Goal: Browse casually: Explore the website without a specific task or goal

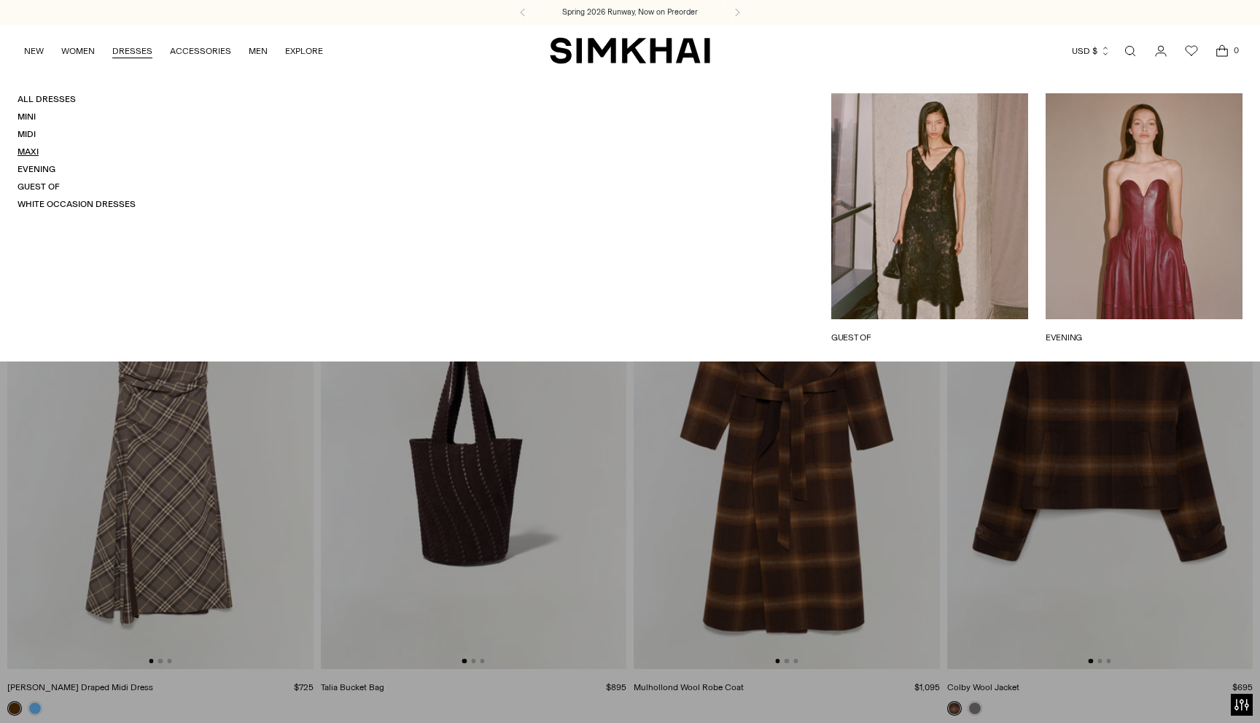
click at [31, 153] on link "Maxi" at bounding box center [28, 152] width 21 height 10
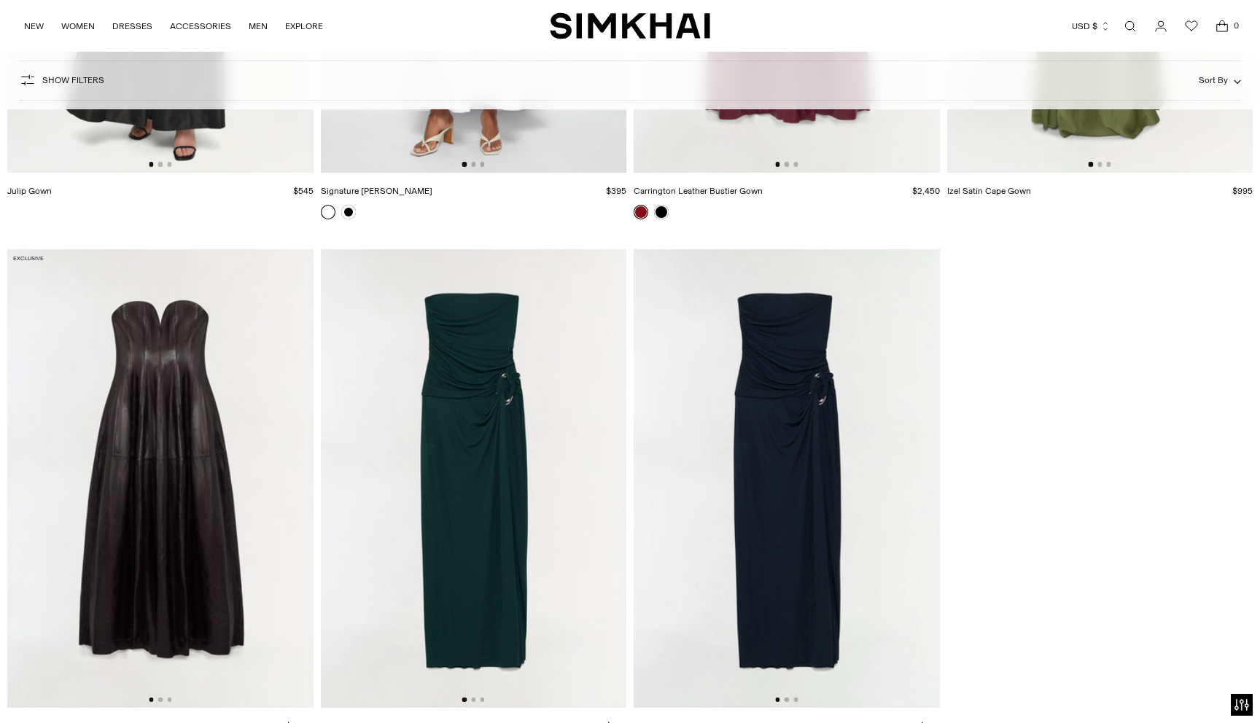
scroll to position [3408, 0]
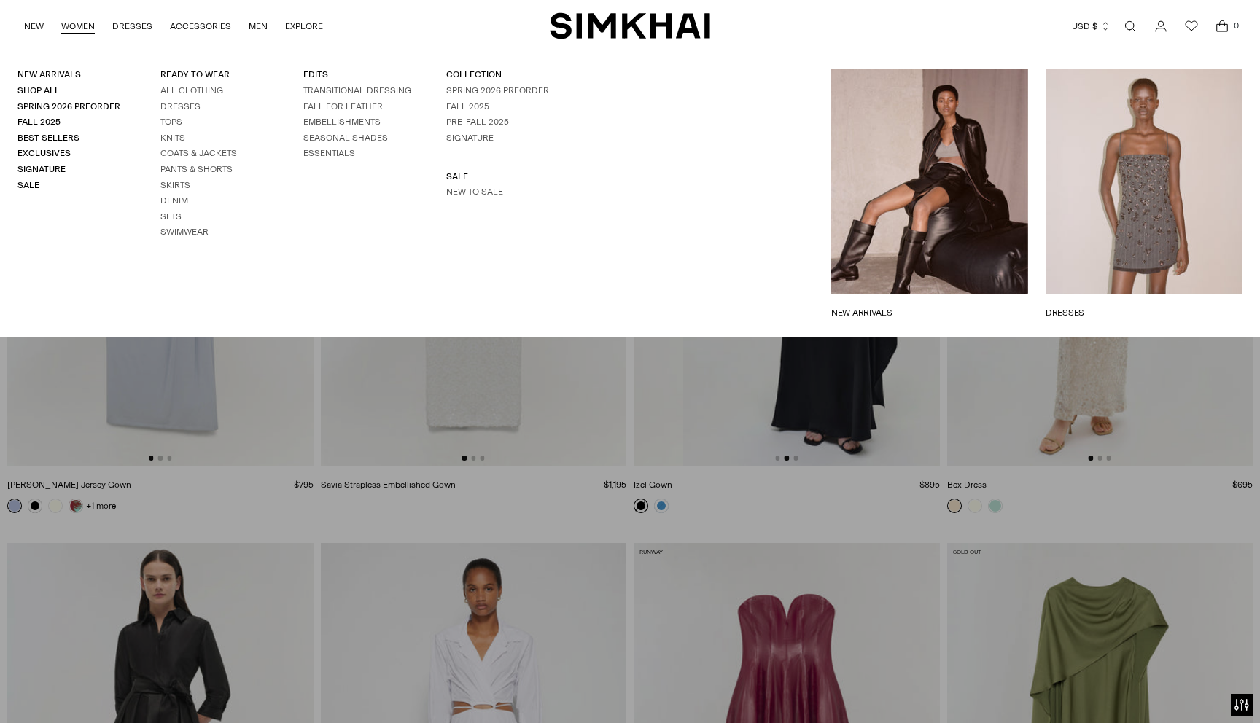
click at [190, 155] on link "Coats & Jackets" at bounding box center [198, 153] width 77 height 10
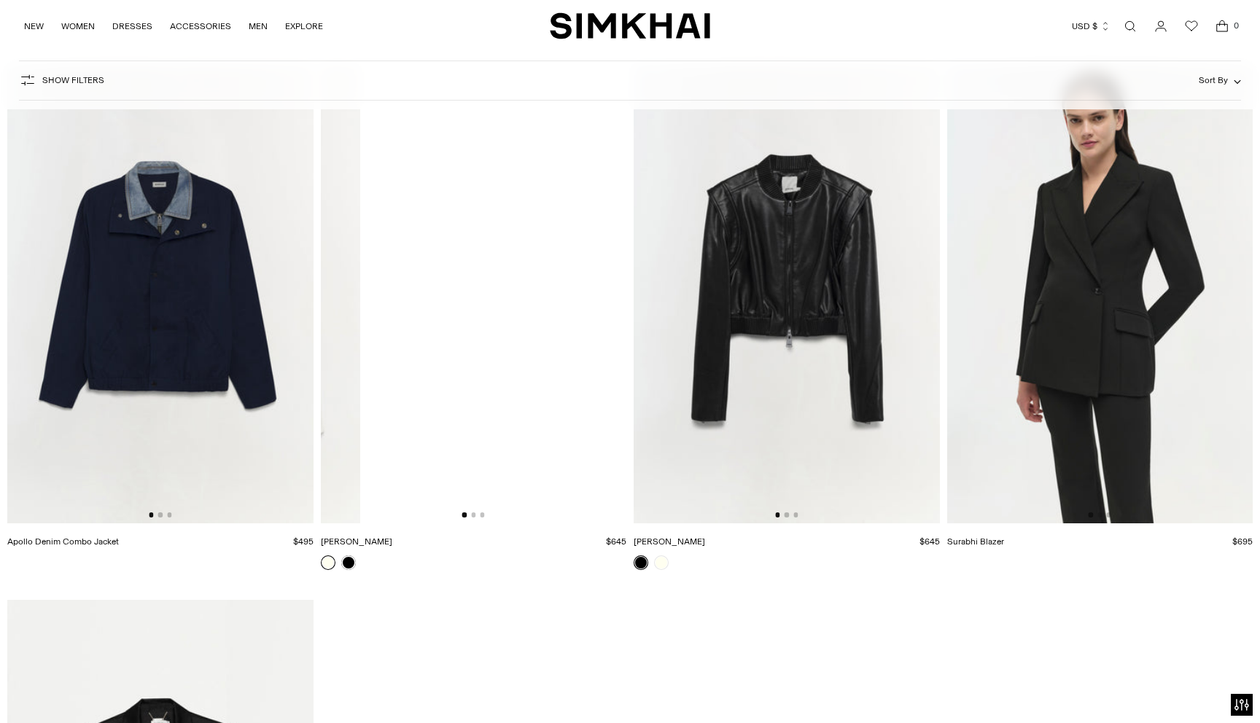
scroll to position [0, 612]
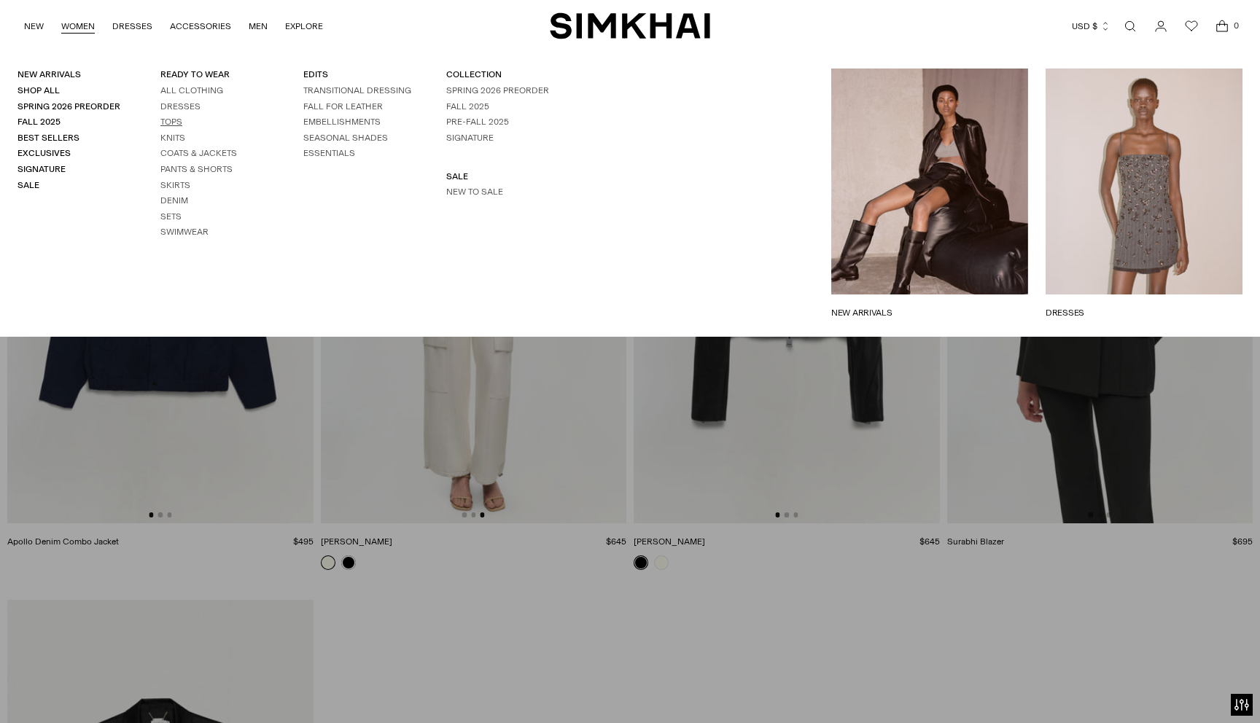
click at [172, 121] on link "Tops" at bounding box center [171, 122] width 22 height 10
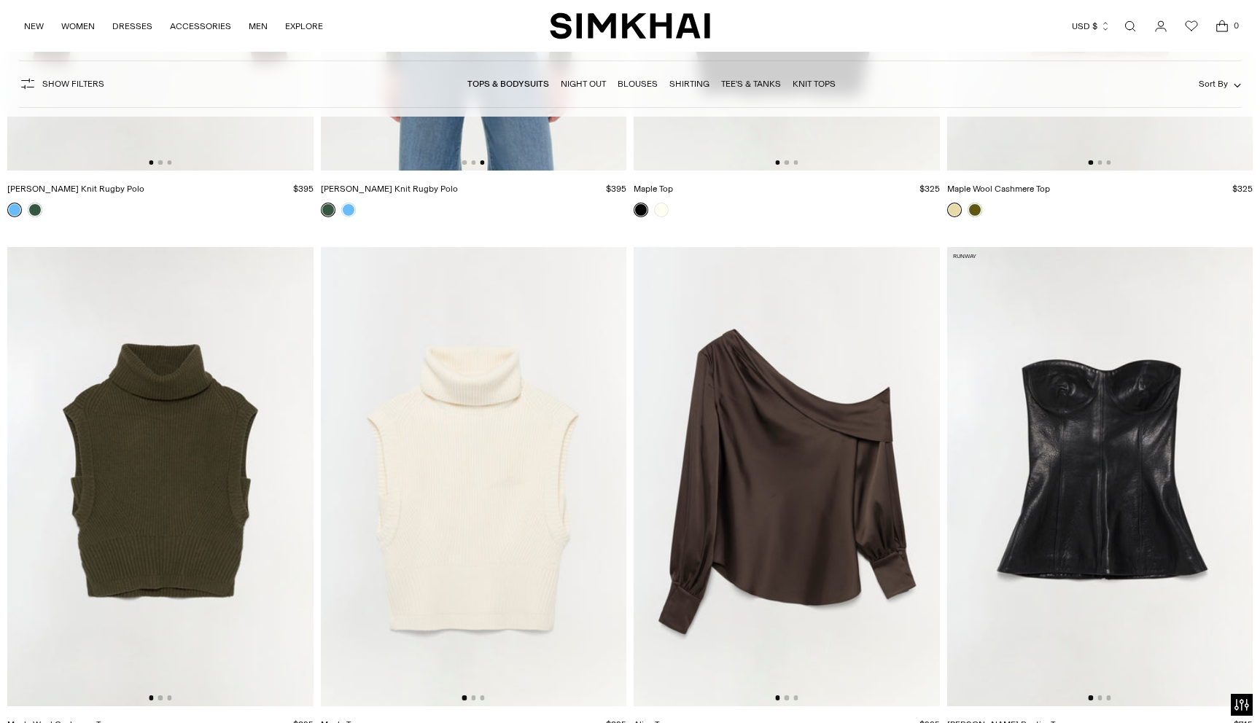
scroll to position [3445, 0]
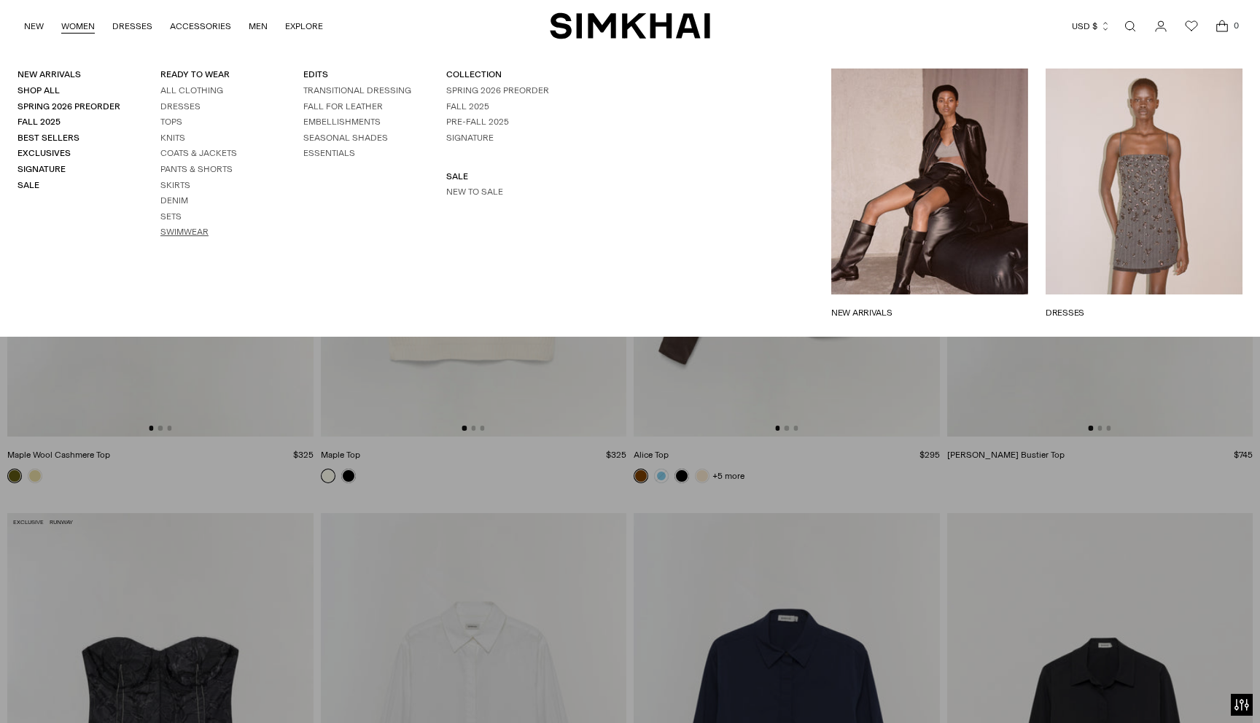
click at [189, 229] on link "Swimwear" at bounding box center [184, 232] width 48 height 10
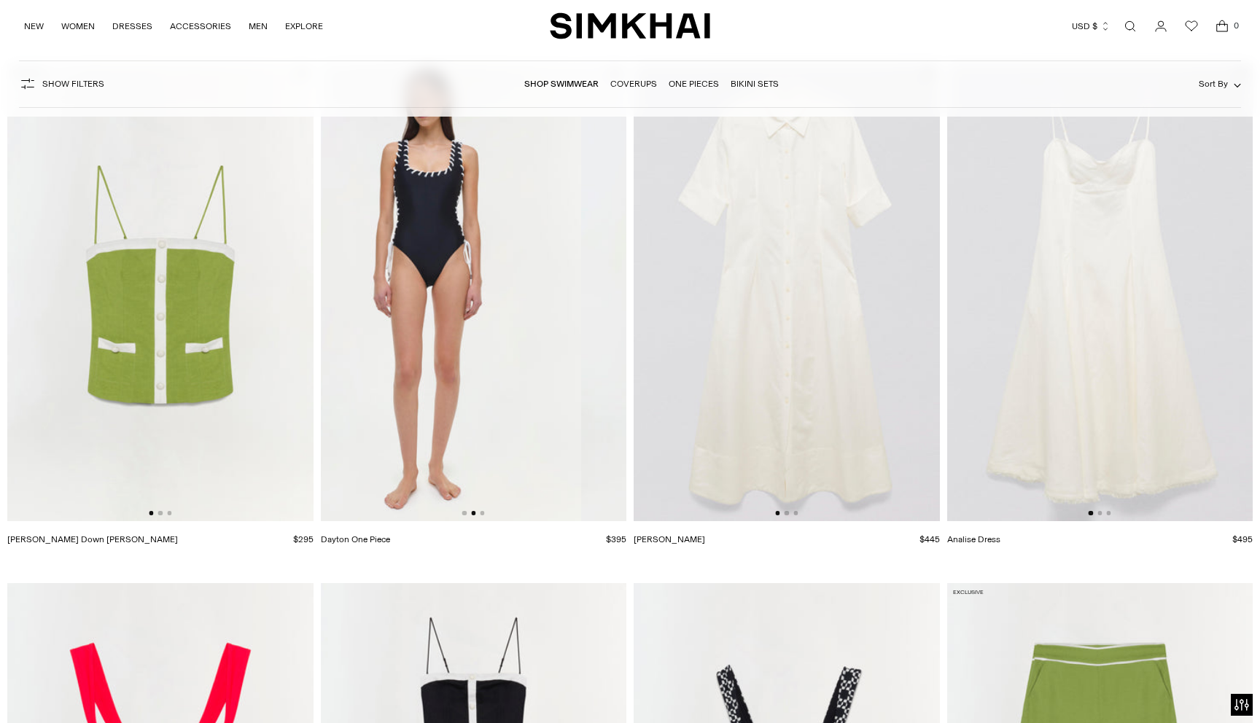
scroll to position [2609, 0]
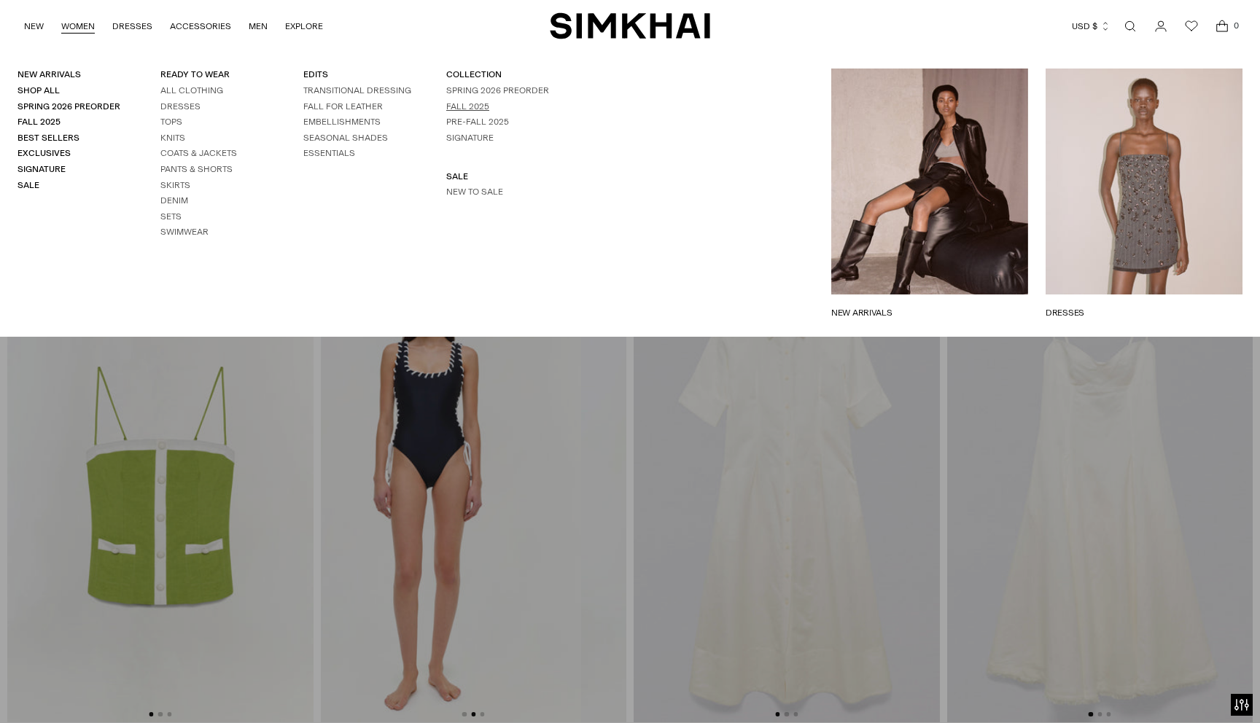
click at [477, 106] on link "Fall 2025" at bounding box center [467, 106] width 43 height 10
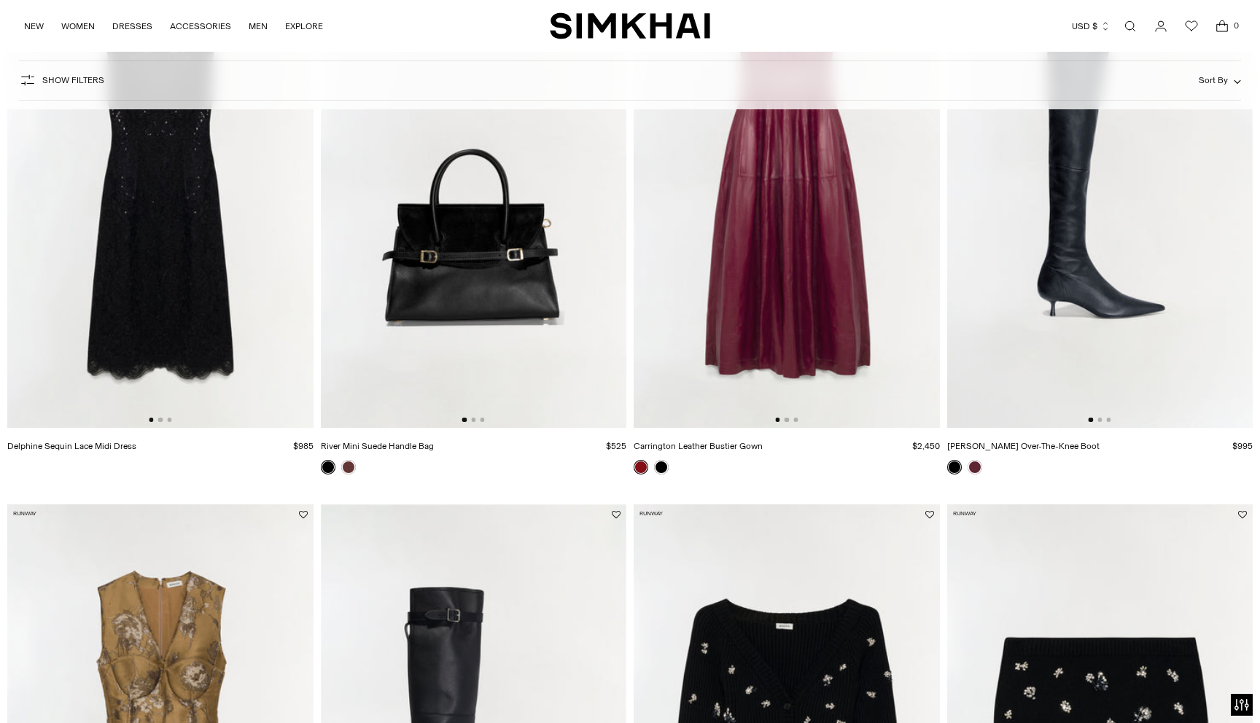
scroll to position [0, 228]
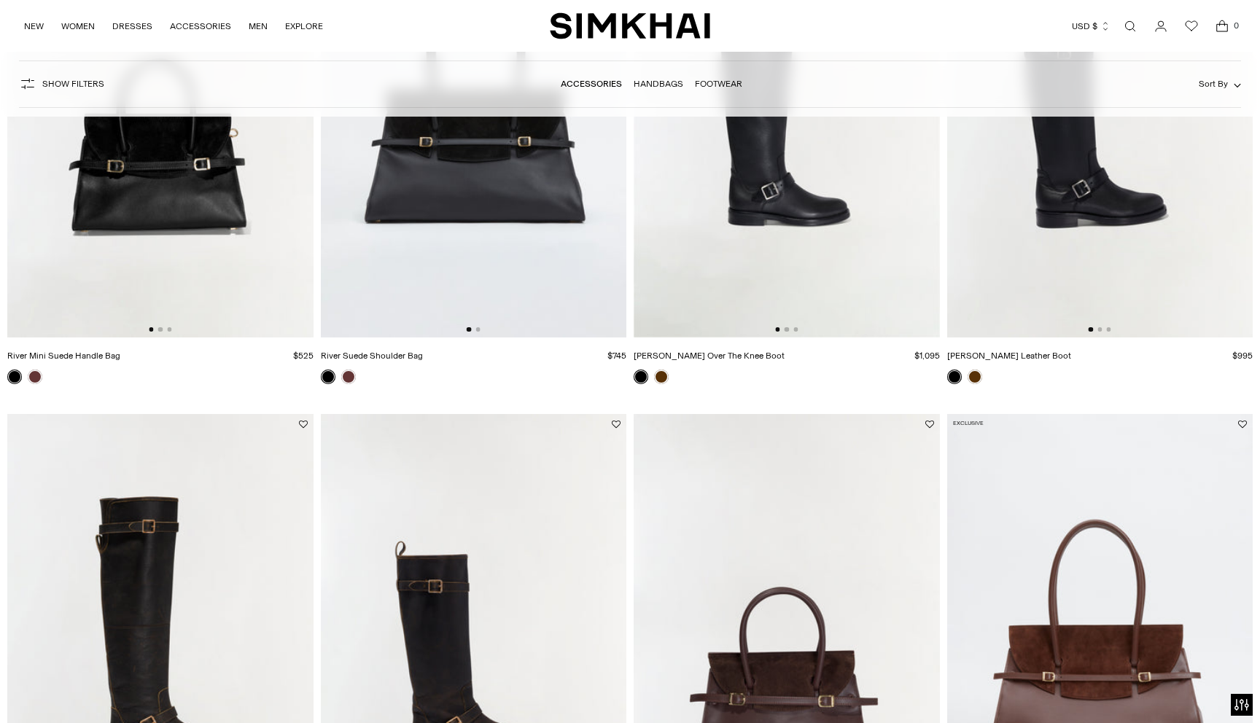
scroll to position [667, 0]
